Goal: Transaction & Acquisition: Book appointment/travel/reservation

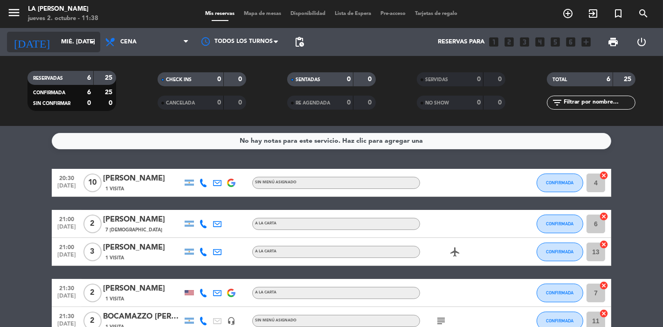
click at [97, 39] on icon "arrow_drop_down" at bounding box center [92, 41] width 11 height 11
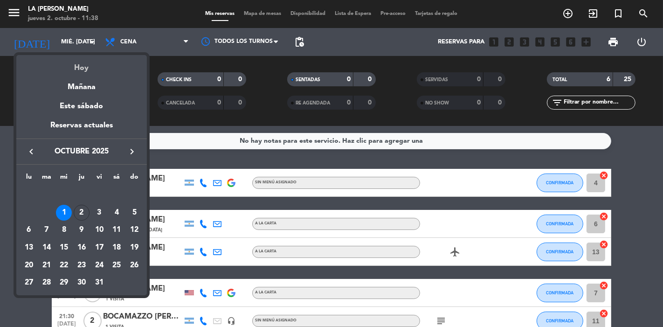
click at [82, 63] on div "Hoy" at bounding box center [81, 64] width 131 height 19
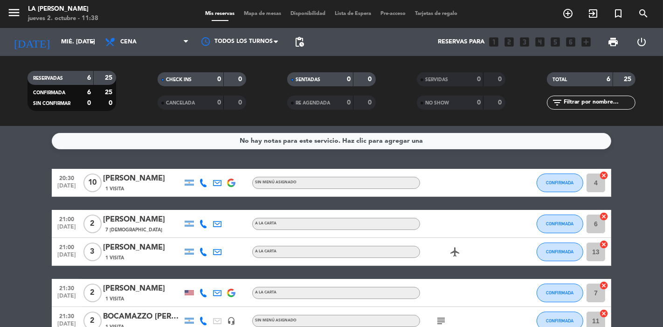
type input "[DEMOGRAPHIC_DATA] [DATE]"
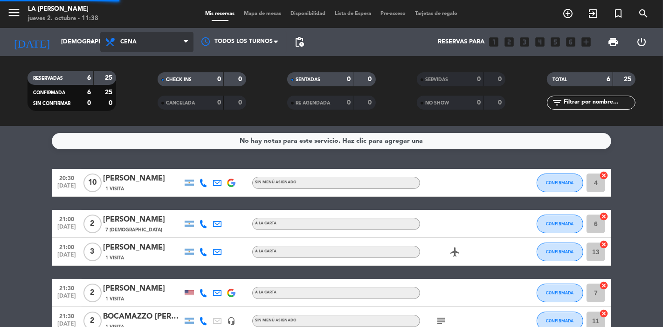
click at [154, 33] on span "Cena" at bounding box center [146, 42] width 93 height 21
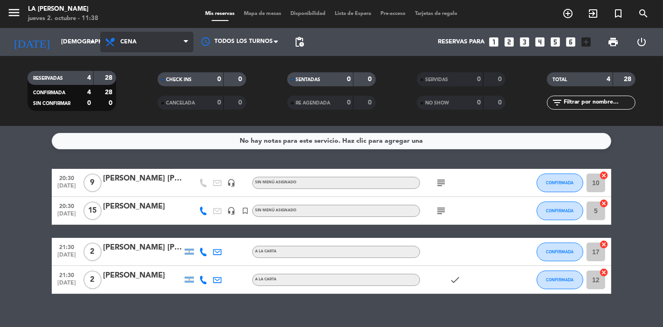
click at [146, 48] on span "Cena" at bounding box center [146, 42] width 93 height 21
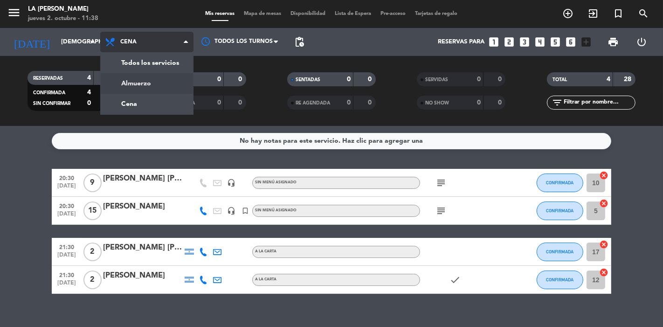
click at [147, 81] on div "menu LA [PERSON_NAME] RICCHIERI jueves 2. octubre - 11:38 Mis reservas Mapa de …" at bounding box center [331, 63] width 663 height 126
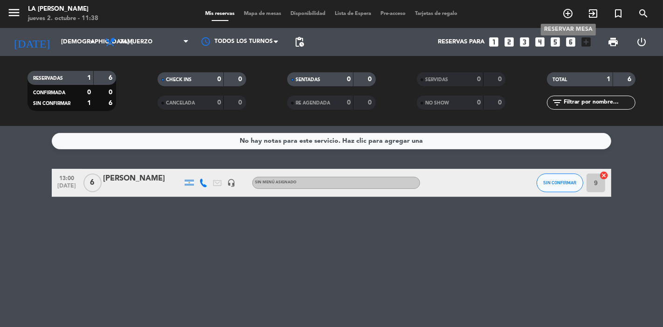
click at [564, 15] on icon "add_circle_outline" at bounding box center [568, 13] width 11 height 11
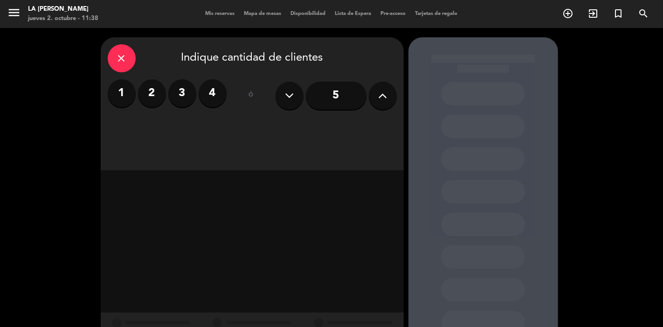
click at [374, 96] on button at bounding box center [383, 96] width 28 height 28
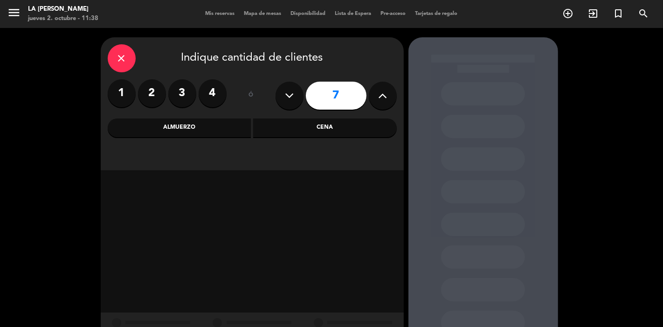
click at [374, 96] on button at bounding box center [383, 96] width 28 height 28
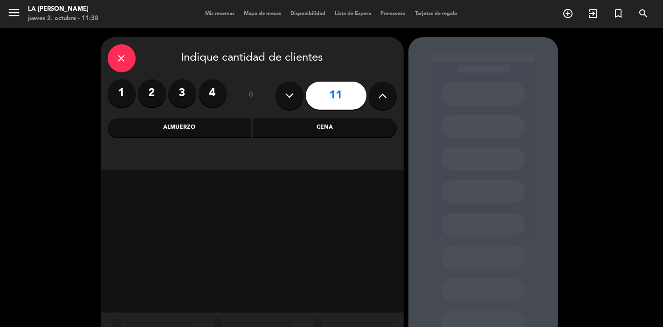
type input "12"
click at [189, 125] on div "Almuerzo" at bounding box center [180, 127] width 144 height 19
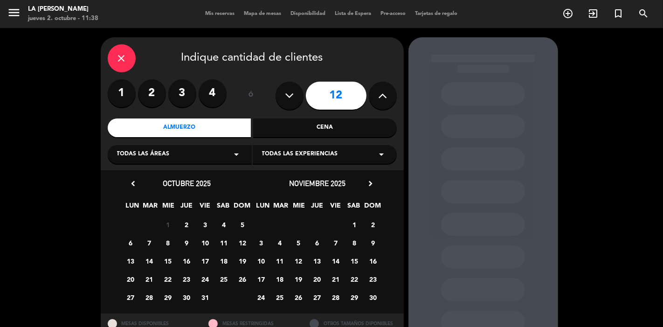
click at [183, 223] on span "2" at bounding box center [186, 224] width 15 height 15
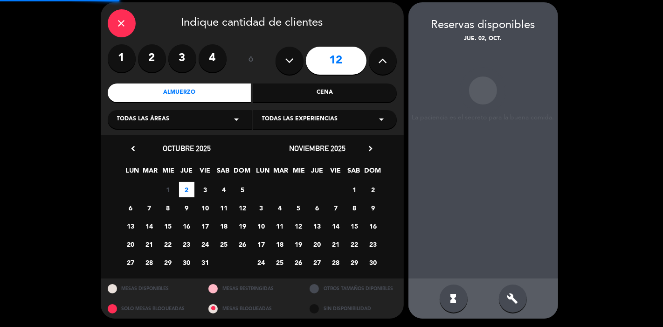
scroll to position [35, 0]
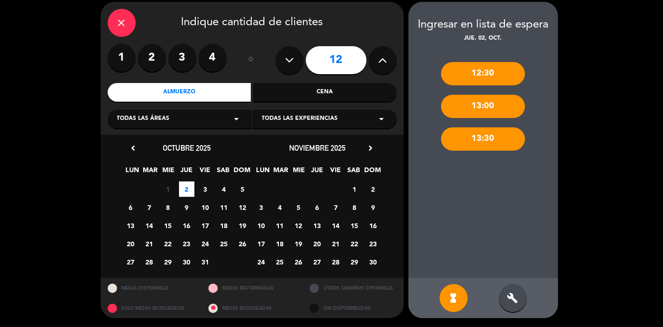
click at [517, 302] on icon "build" at bounding box center [513, 298] width 11 height 11
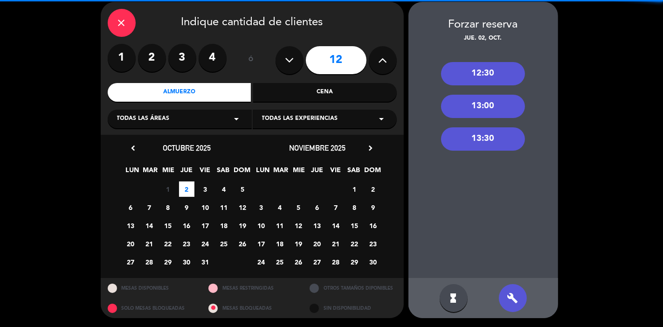
click at [467, 106] on div "13:00" at bounding box center [483, 106] width 84 height 23
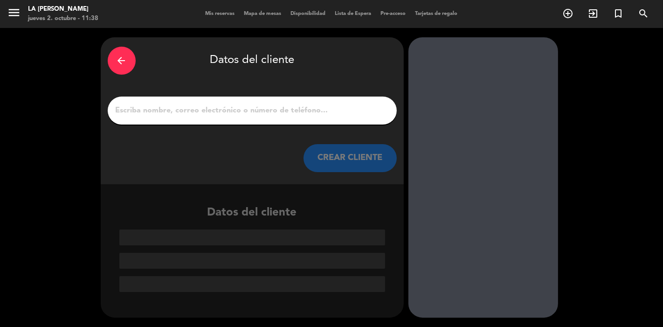
scroll to position [0, 0]
click at [241, 117] on input "1" at bounding box center [252, 110] width 275 height 13
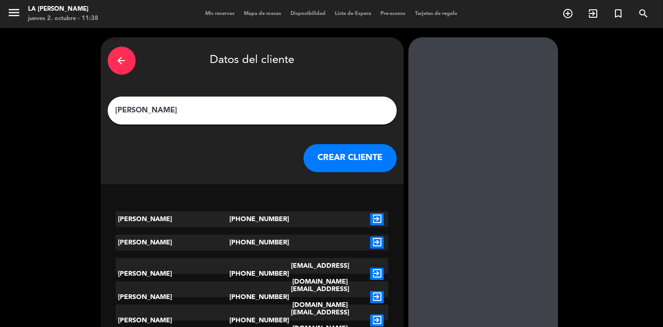
type input "[PERSON_NAME]"
click at [351, 152] on button "CREAR CLIENTE" at bounding box center [350, 158] width 93 height 28
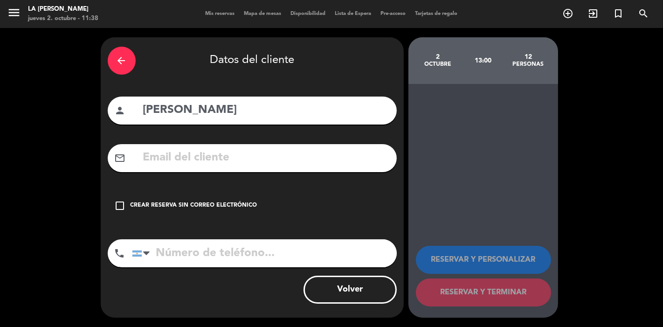
click at [122, 209] on icon "check_box_outline_blank" at bounding box center [120, 205] width 11 height 11
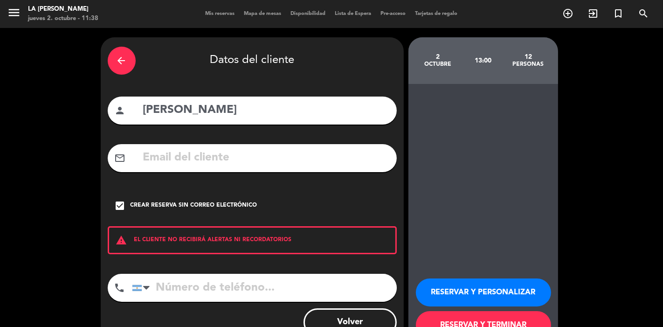
click at [285, 297] on input "tel" at bounding box center [264, 288] width 265 height 28
type input "2942523028"
click at [453, 315] on button "RESERVAR Y TERMINAR" at bounding box center [483, 325] width 135 height 28
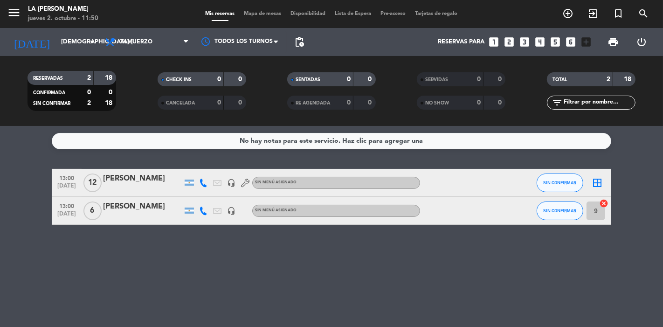
drag, startPoint x: 453, startPoint y: 315, endPoint x: 498, endPoint y: 257, distance: 73.2
click at [455, 315] on div "No hay notas para este servicio. Haz clic para agregar una 13:00 [DATE] [PERSON…" at bounding box center [331, 226] width 663 height 201
click at [130, 49] on span "Almuerzo" at bounding box center [146, 42] width 93 height 21
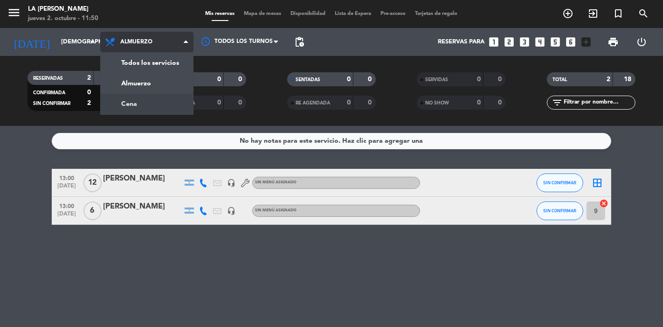
click at [139, 102] on div "menu LA [PERSON_NAME] RICCHIERI jueves 2. octubre - 11:50 Mis reservas Mapa de …" at bounding box center [331, 63] width 663 height 126
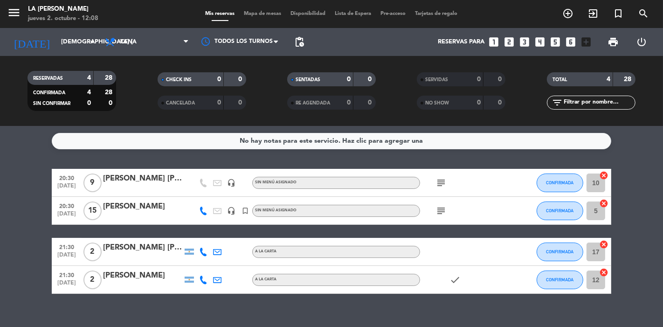
click at [156, 235] on div "20:30 [DATE] 9 [PERSON_NAME] [PERSON_NAME] headset_mic Sin menú asignado subjec…" at bounding box center [332, 231] width 560 height 125
click at [136, 36] on span "Cena" at bounding box center [146, 42] width 93 height 21
click at [137, 83] on div "menu LA [PERSON_NAME] RICCHIERI jueves 2. octubre - 12:31 Mis reservas Mapa de …" at bounding box center [331, 63] width 663 height 126
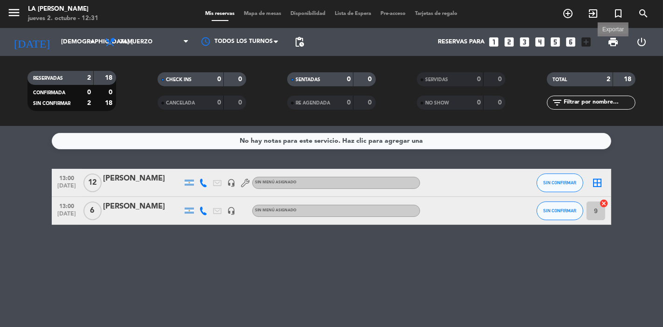
click at [616, 38] on span "print" at bounding box center [613, 41] width 11 height 11
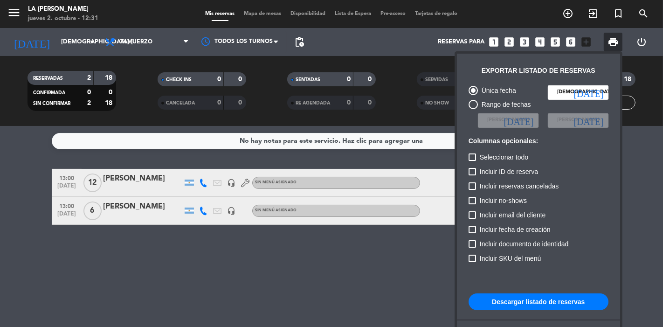
click at [519, 303] on button "Descargar listado de reservas" at bounding box center [539, 301] width 140 height 17
click at [512, 42] on div at bounding box center [331, 163] width 663 height 327
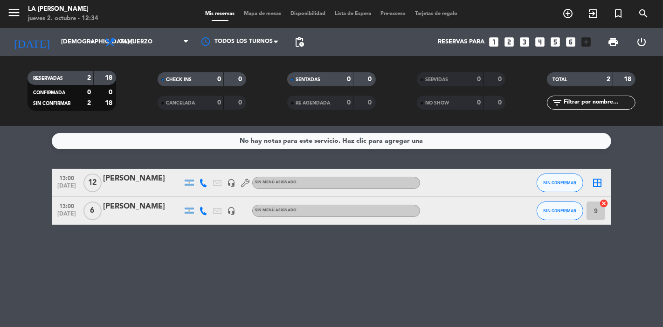
click at [512, 42] on icon "looks_two" at bounding box center [509, 42] width 12 height 12
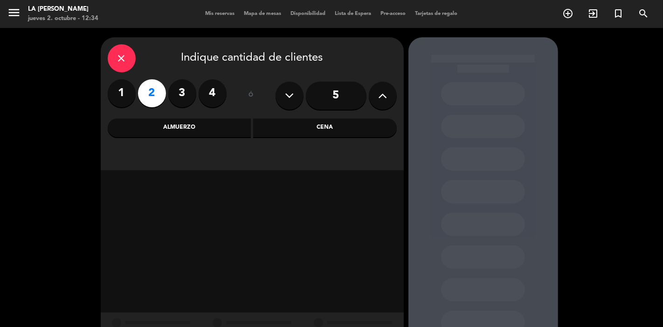
click at [312, 128] on div "Cena" at bounding box center [325, 127] width 144 height 19
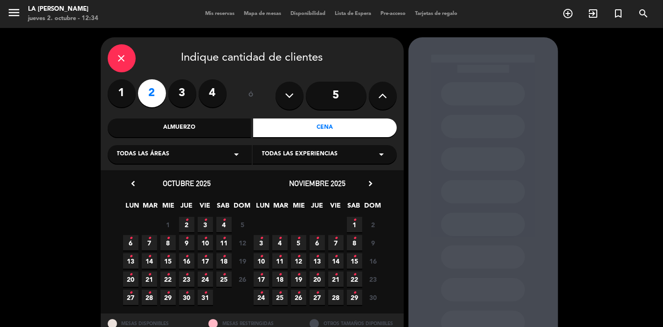
click at [179, 215] on span "JUE" at bounding box center [186, 207] width 15 height 15
click at [202, 225] on span "3 •" at bounding box center [205, 224] width 15 height 15
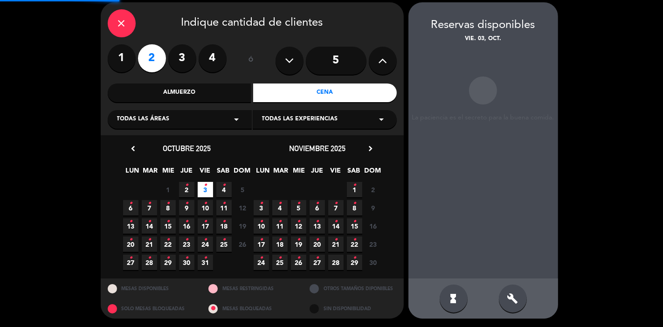
scroll to position [35, 0]
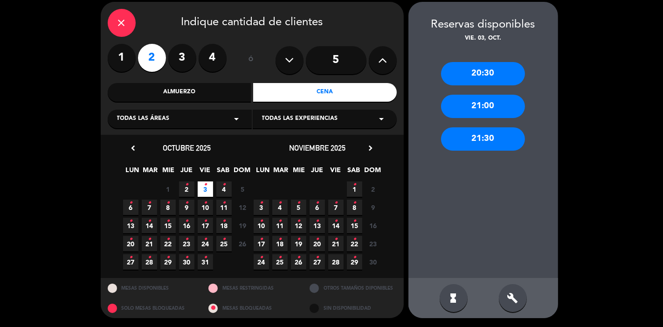
click at [500, 138] on div "21:30" at bounding box center [483, 138] width 84 height 23
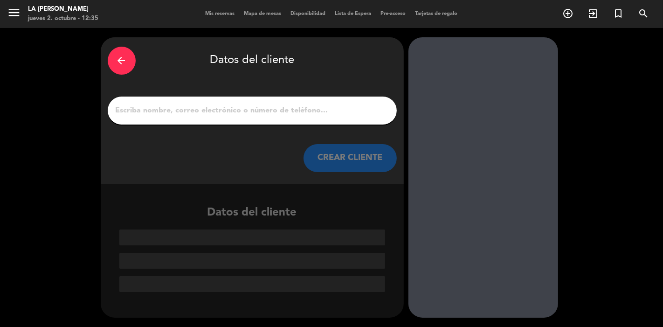
scroll to position [0, 0]
click at [330, 99] on div at bounding box center [252, 111] width 289 height 28
click at [327, 101] on div at bounding box center [252, 111] width 289 height 28
click at [287, 102] on div at bounding box center [252, 111] width 289 height 28
click at [277, 108] on input "1" at bounding box center [252, 110] width 275 height 13
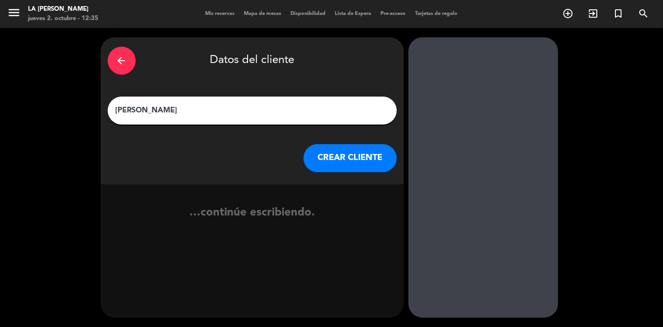
type input "[PERSON_NAME]"
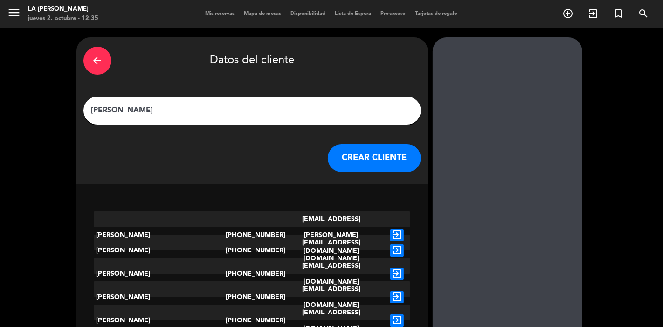
click at [331, 170] on button "CREAR CLIENTE" at bounding box center [374, 158] width 93 height 28
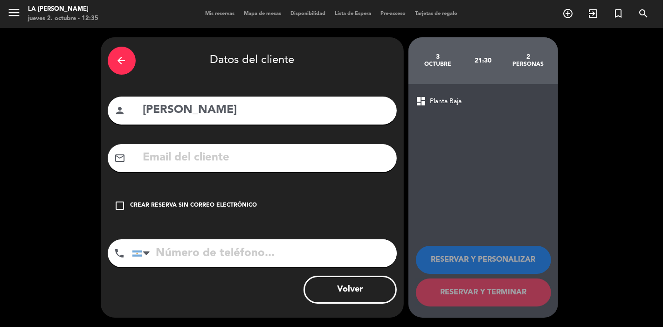
click at [211, 196] on div "check_box_outline_blank Crear reserva sin correo electrónico" at bounding box center [252, 206] width 289 height 28
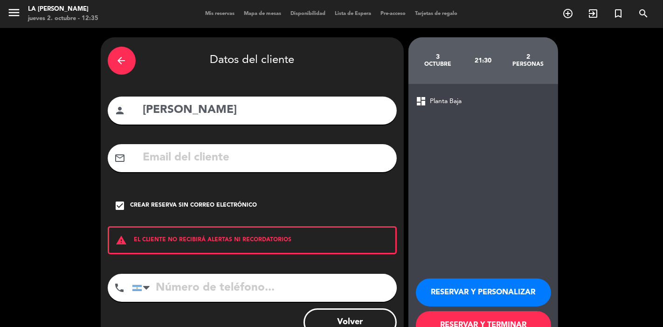
click at [207, 294] on input "tel" at bounding box center [264, 288] width 265 height 28
type input "3515120002"
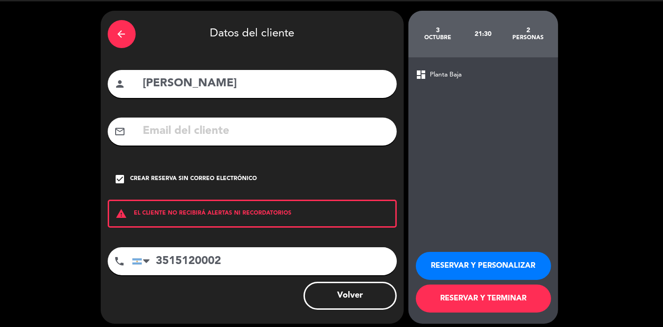
scroll to position [33, 0]
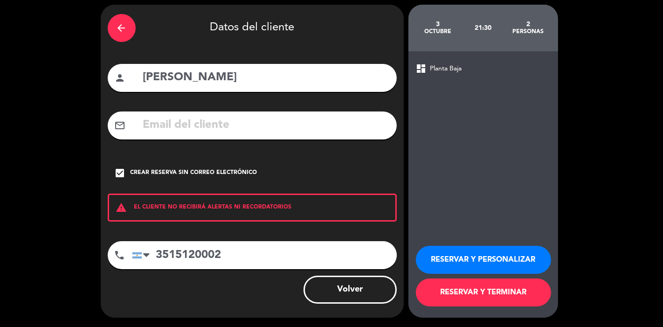
click at [519, 280] on button "RESERVAR Y TERMINAR" at bounding box center [483, 293] width 135 height 28
